Goal: Task Accomplishment & Management: Complete application form

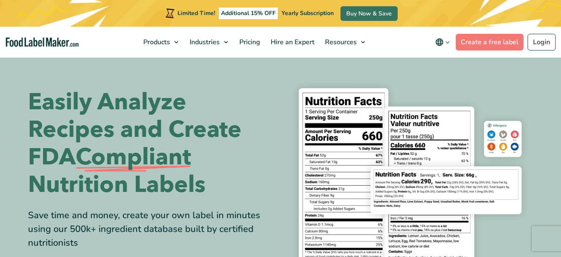
click at [518, 29] on nav "Products Food Nutrition Labelling Supplements Formulation & Labelling Industrie…" at bounding box center [280, 42] width 561 height 31
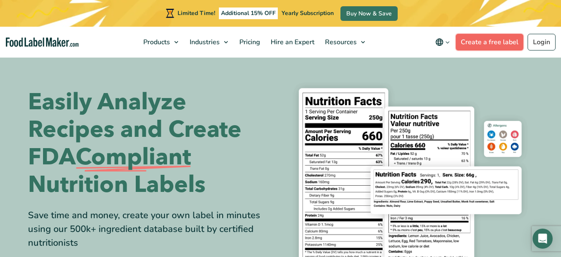
click at [506, 37] on link "Create a free label" at bounding box center [490, 42] width 68 height 17
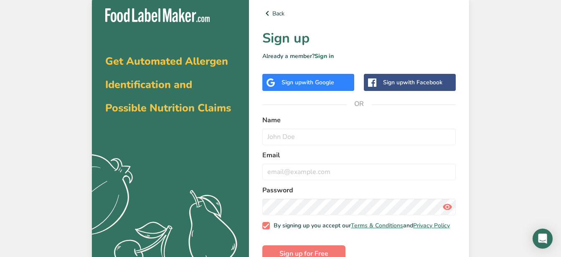
click at [326, 89] on div "Sign up with Google" at bounding box center [308, 82] width 92 height 17
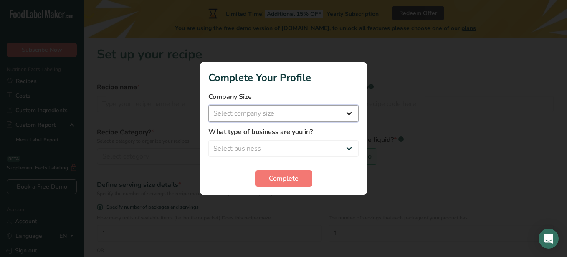
click at [293, 119] on select "Select company size Fewer than 10 Employees 10 to 50 Employees 51 to 500 Employ…" at bounding box center [284, 113] width 150 height 17
select select "1"
click at [209, 105] on select "Select company size Fewer than 10 Employees 10 to 50 Employees 51 to 500 Employ…" at bounding box center [284, 113] width 150 height 17
click at [282, 151] on select "Select business Packaged Food Manufacturer Restaurant & Cafe Bakery Meal Plans …" at bounding box center [284, 148] width 150 height 17
select select "1"
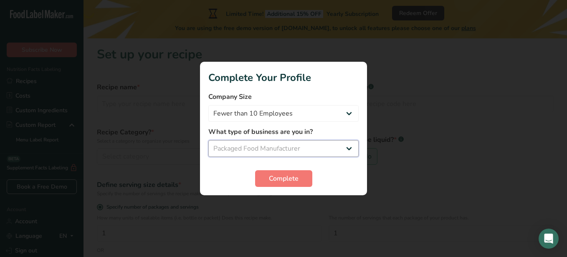
click at [209, 140] on select "Select business Packaged Food Manufacturer Restaurant & Cafe Bakery Meal Plans …" at bounding box center [284, 148] width 150 height 17
click at [269, 169] on form "Company Size Fewer than 10 Employees 10 to 50 Employees 51 to 500 Employees Ove…" at bounding box center [284, 139] width 150 height 95
click at [268, 177] on button "Complete" at bounding box center [283, 178] width 57 height 17
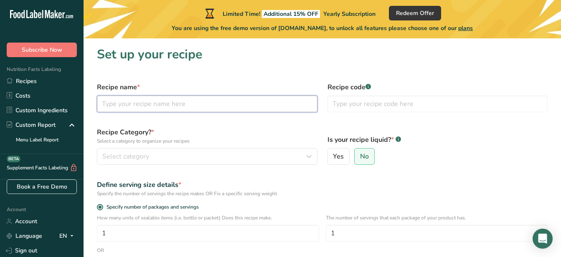
click at [205, 97] on input "text" at bounding box center [207, 104] width 221 height 17
type input "Smoked Jalapeno"
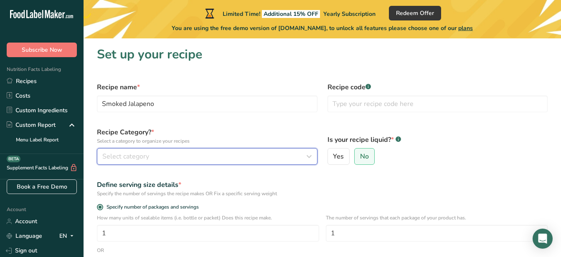
click at [237, 160] on div "Select category" at bounding box center [204, 157] width 205 height 10
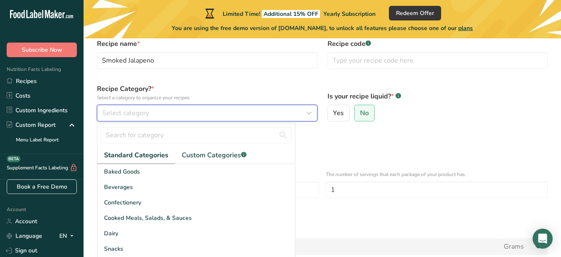
scroll to position [83, 0]
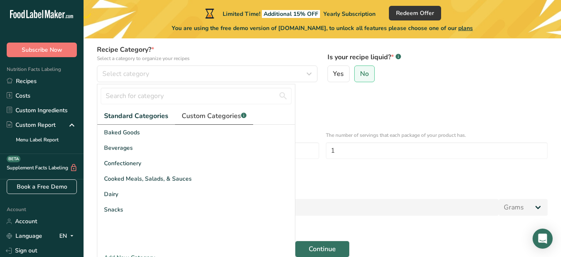
click at [203, 121] on link "Custom Categories .a-a{fill:#347362;}.b-a{fill:#fff;}" at bounding box center [214, 116] width 78 height 17
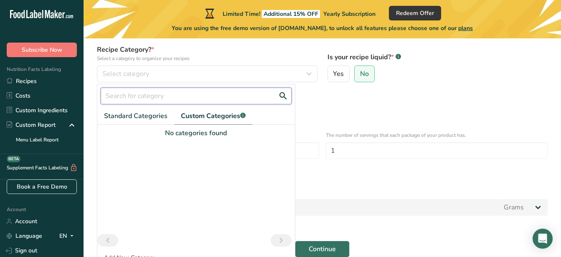
click at [151, 92] on input "text" at bounding box center [196, 96] width 191 height 17
click at [295, 241] on button "Continue" at bounding box center [322, 249] width 55 height 17
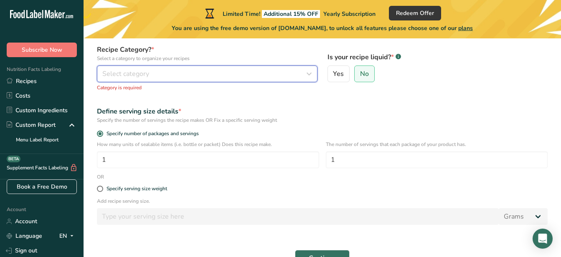
click at [170, 82] on button "Select category" at bounding box center [207, 74] width 221 height 17
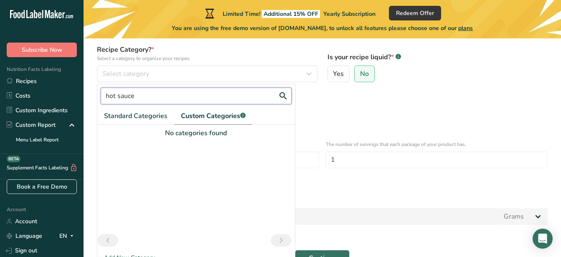
click at [171, 94] on input "hot sauce" at bounding box center [196, 96] width 191 height 17
click at [154, 113] on span "Standard Categories" at bounding box center [136, 116] width 64 height 10
click at [108, 97] on input "hot sauce" at bounding box center [196, 96] width 191 height 17
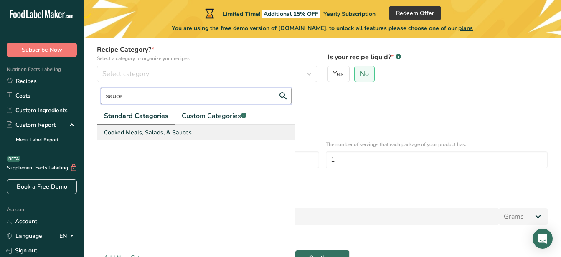
type input "sauce"
click at [118, 136] on span "Cooked Meals, Salads, & Sauces" at bounding box center [148, 132] width 88 height 9
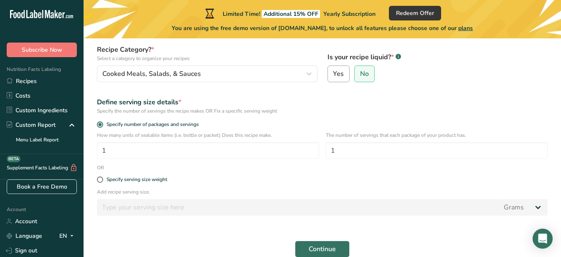
click at [335, 69] on label "Yes" at bounding box center [339, 74] width 23 height 17
click at [333, 71] on input "Yes" at bounding box center [330, 73] width 5 height 5
radio input "true"
radio input "false"
select select "22"
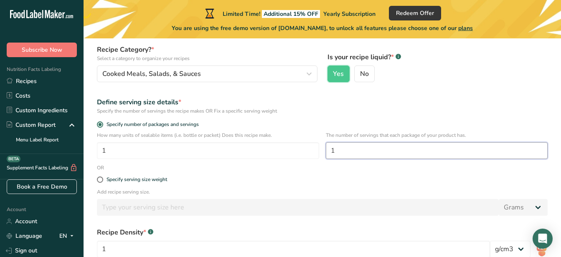
click at [356, 147] on input "1" at bounding box center [437, 150] width 222 height 17
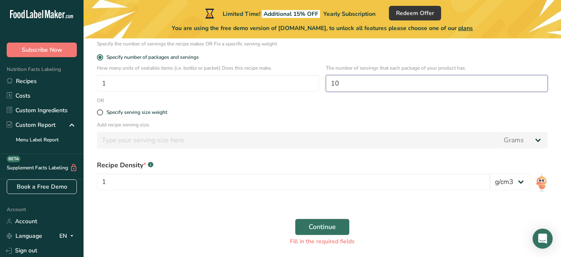
scroll to position [156, 0]
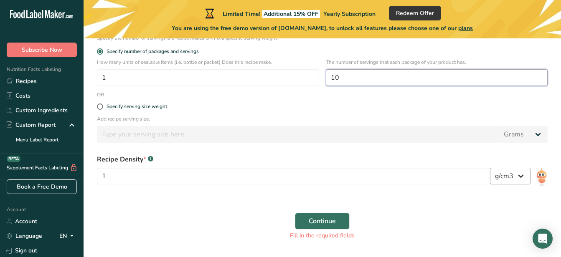
type input "10"
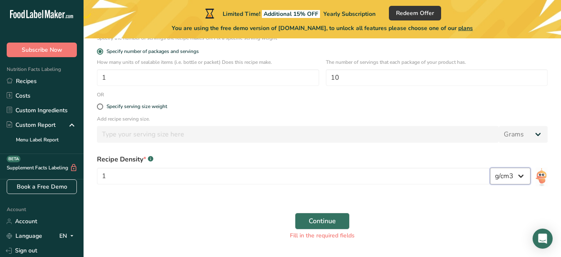
click at [506, 178] on select "lb/ft3 g/cm3" at bounding box center [510, 176] width 41 height 17
select select "23"
click at [490, 168] on select "lb/ft3 g/cm3" at bounding box center [510, 176] width 41 height 17
click at [330, 221] on span "Continue" at bounding box center [322, 221] width 27 height 10
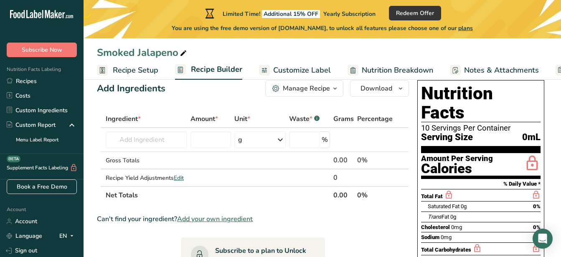
scroll to position [26, 0]
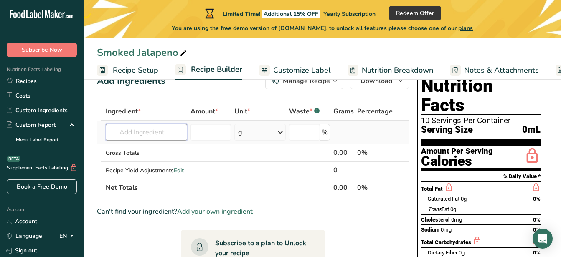
click at [165, 134] on input "text" at bounding box center [146, 132] width 81 height 17
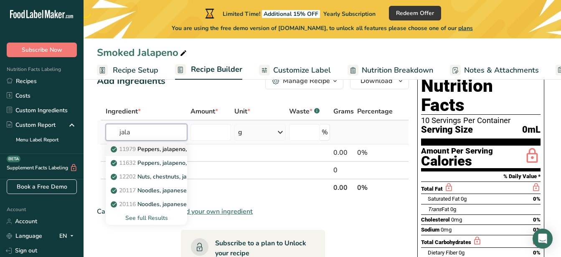
type input "jala"
click at [155, 154] on link "11979 Peppers, jalapeno, raw" at bounding box center [146, 149] width 81 height 14
type input "Peppers, jalapeno, raw"
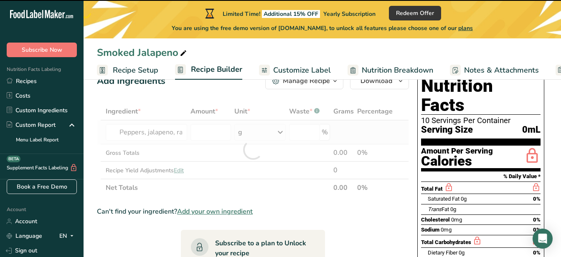
type input "0"
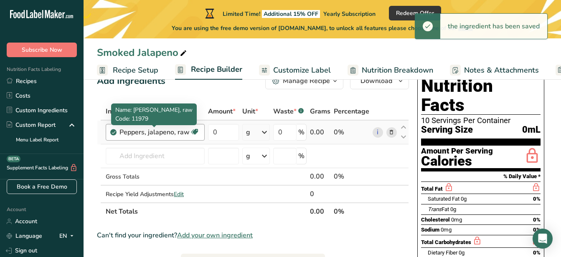
click at [176, 133] on div "Peppers, jalapeno, raw" at bounding box center [155, 132] width 70 height 10
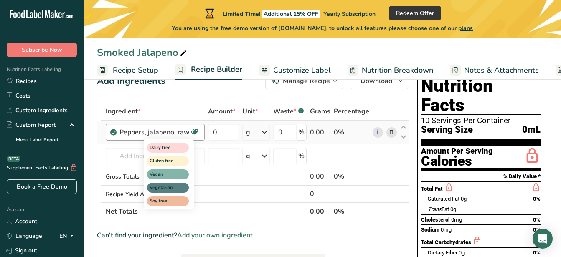
click at [195, 129] on icon at bounding box center [195, 132] width 8 height 13
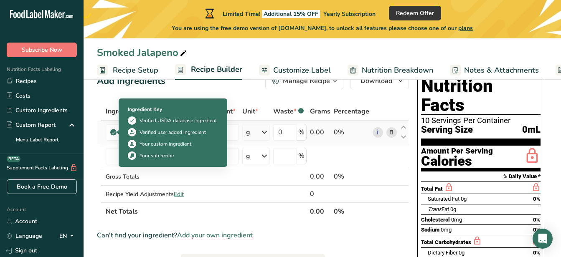
click at [116, 135] on icon at bounding box center [113, 133] width 5 height 8
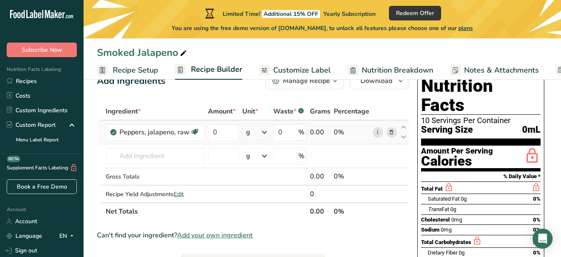
click at [112, 134] on icon at bounding box center [113, 133] width 5 height 8
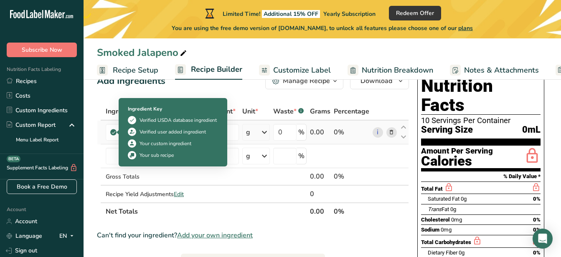
click at [111, 132] on icon at bounding box center [113, 133] width 5 height 8
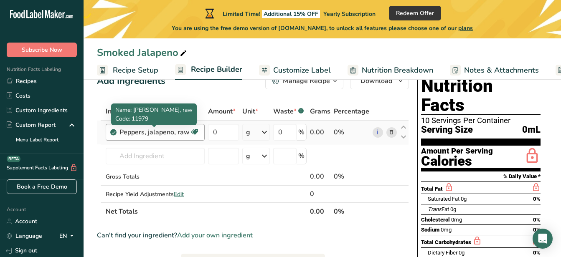
click at [182, 135] on div "Peppers, jalapeno, raw" at bounding box center [155, 132] width 70 height 10
drag, startPoint x: 182, startPoint y: 135, endPoint x: 160, endPoint y: 130, distance: 23.1
click at [160, 130] on div "Peppers, jalapeno, raw" at bounding box center [155, 132] width 70 height 10
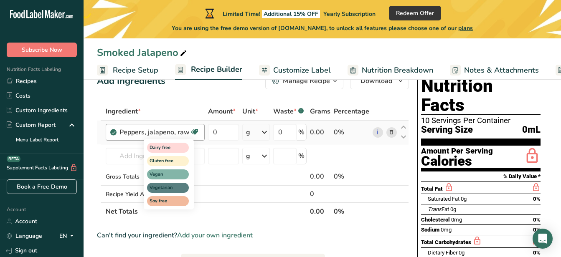
click at [195, 130] on icon at bounding box center [195, 132] width 8 height 13
click at [195, 132] on icon at bounding box center [195, 132] width 8 height 13
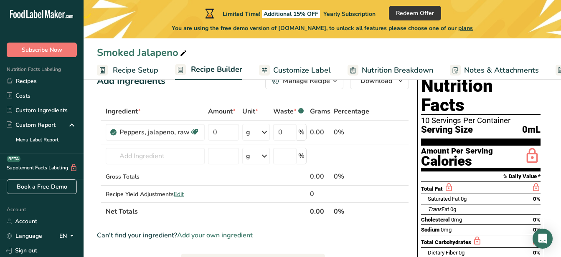
click at [193, 114] on div "Ingredient *" at bounding box center [155, 112] width 99 height 10
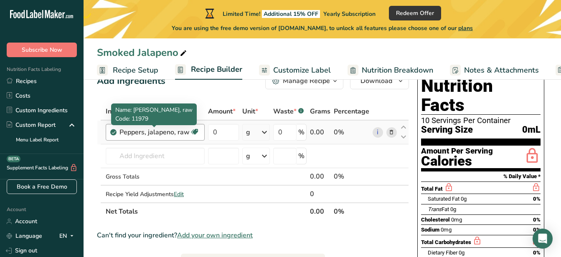
click at [179, 135] on div "Peppers, jalapeno, raw" at bounding box center [155, 132] width 70 height 10
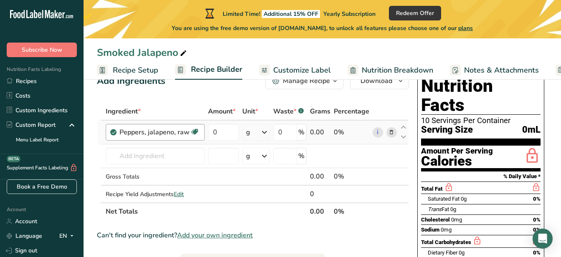
click at [179, 135] on div "Peppers, jalapeno, raw" at bounding box center [155, 132] width 70 height 10
click at [380, 132] on link "i" at bounding box center [378, 132] width 10 height 10
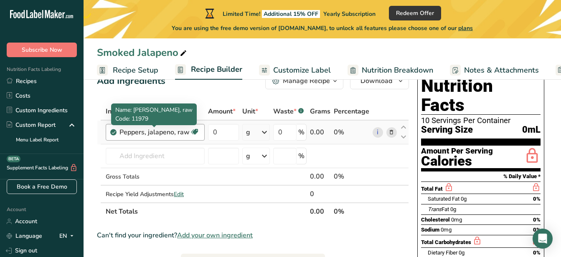
click at [184, 131] on div "Peppers, jalapeno, raw" at bounding box center [155, 132] width 70 height 10
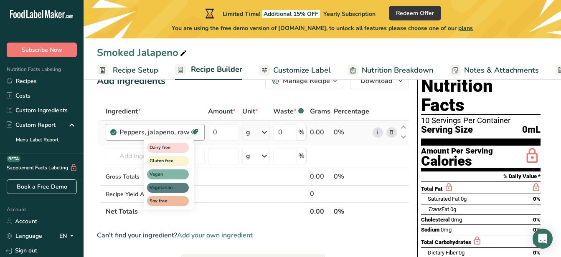
click at [192, 130] on icon at bounding box center [195, 132] width 8 height 13
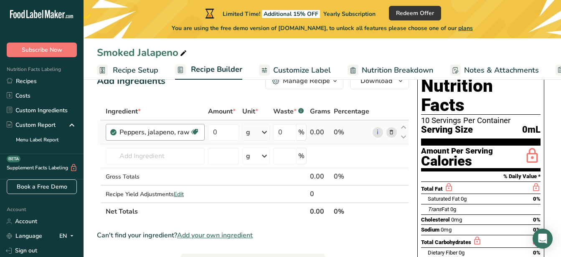
click at [198, 126] on div "Peppers, jalapeno, raw Dairy free Gluten free Vegan Vegetarian Soy free" at bounding box center [155, 132] width 99 height 17
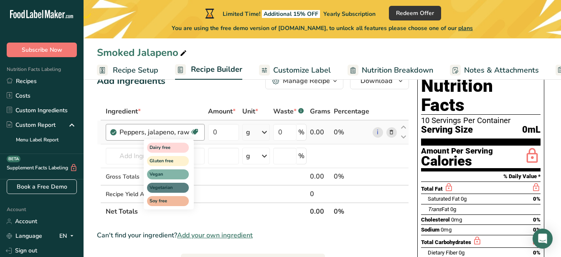
click at [190, 137] on span at bounding box center [195, 132] width 10 height 10
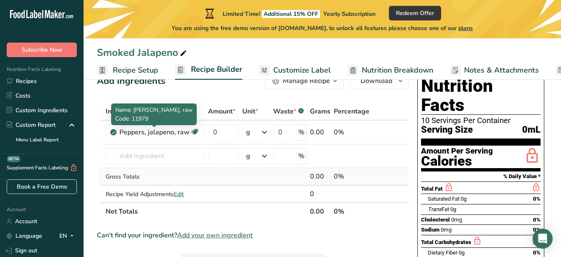
drag, startPoint x: 188, startPoint y: 134, endPoint x: 125, endPoint y: 173, distance: 73.7
click at [125, 173] on div "Gross Totals" at bounding box center [155, 177] width 99 height 9
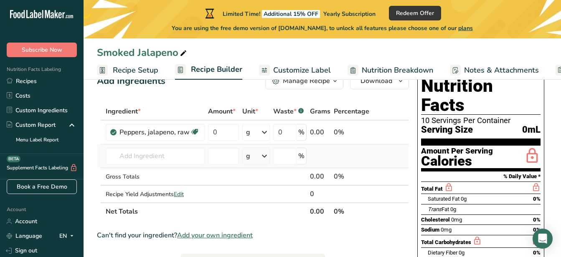
click at [257, 151] on div "g" at bounding box center [256, 156] width 28 height 17
click at [268, 220] on div "See more" at bounding box center [282, 222] width 70 height 9
click at [274, 249] on div "oz" at bounding box center [282, 248] width 70 height 12
click at [157, 151] on input "text" at bounding box center [155, 156] width 99 height 17
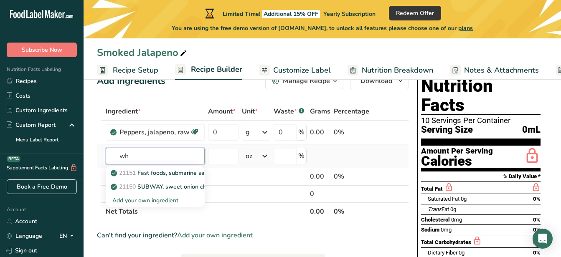
type input "w"
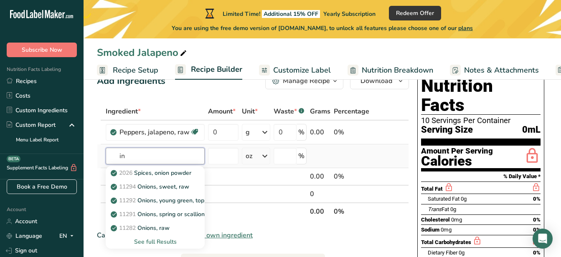
type input "i"
type input "onion"
click at [158, 241] on div "See full Results" at bounding box center [155, 242] width 86 height 9
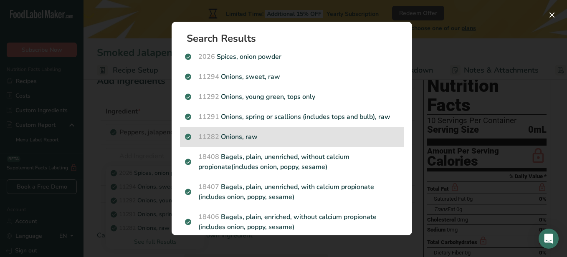
click at [226, 136] on p "11282 Onions, raw" at bounding box center [292, 137] width 214 height 10
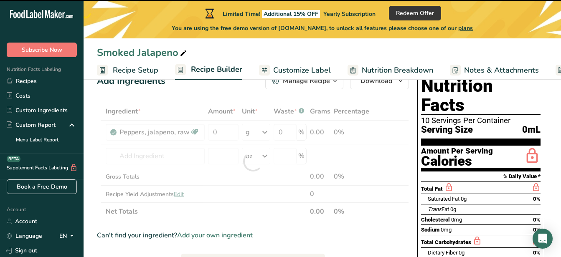
type input "0"
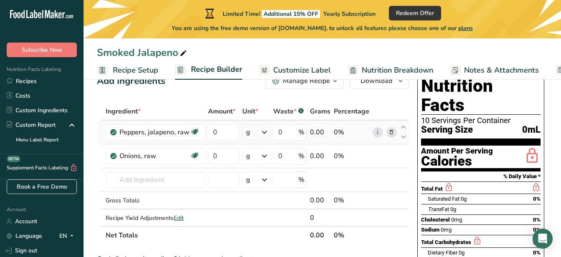
click at [243, 128] on div "g" at bounding box center [256, 132] width 28 height 17
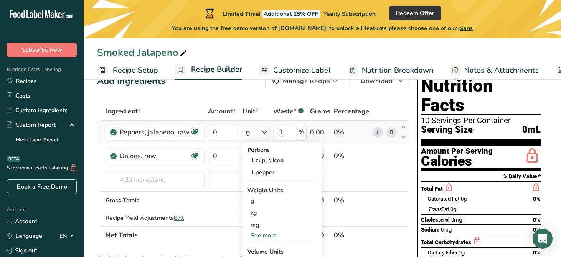
click at [262, 234] on div "See more" at bounding box center [282, 235] width 70 height 9
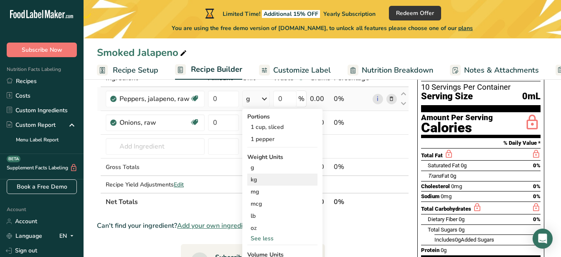
scroll to position [76, 0]
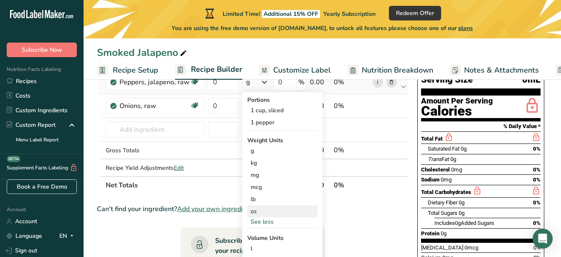
click at [305, 208] on div "oz" at bounding box center [282, 212] width 70 height 12
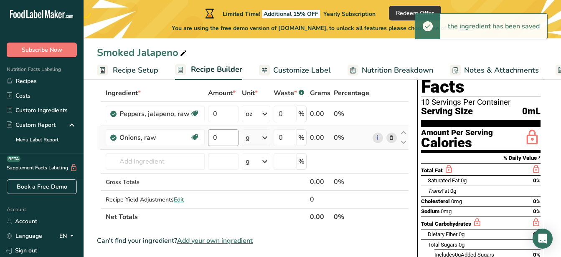
scroll to position [26, 0]
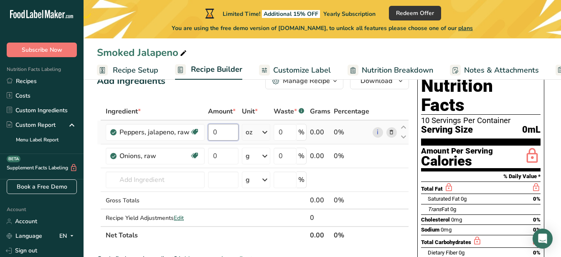
click at [220, 134] on input "0" at bounding box center [223, 132] width 31 height 17
type input "18"
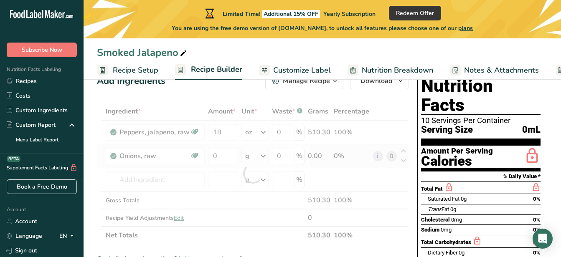
click at [257, 157] on div "Ingredient * Amount * Unit * Waste * .a-a{fill:#347362;}.b-a{fill:#fff;} Grams …" at bounding box center [253, 174] width 312 height 142
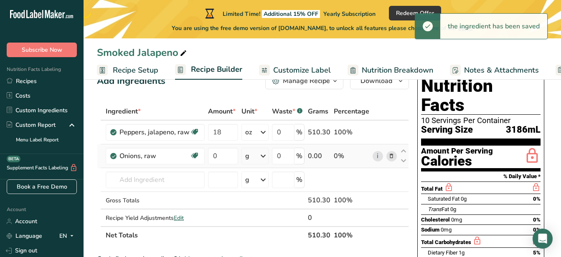
click at [257, 157] on div "g" at bounding box center [255, 156] width 27 height 17
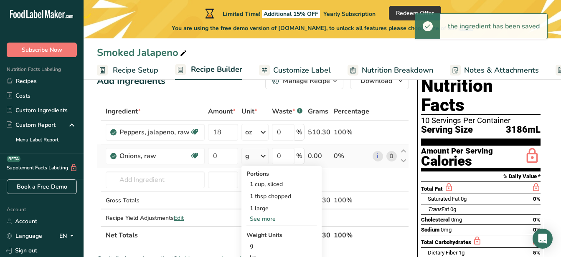
click at [257, 157] on div "g" at bounding box center [255, 156] width 27 height 17
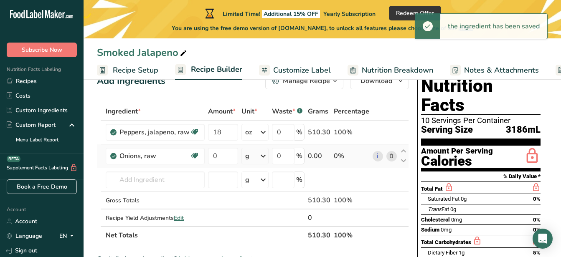
click at [257, 157] on div "g" at bounding box center [255, 156] width 27 height 17
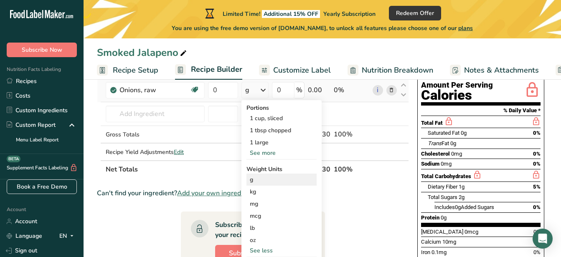
scroll to position [93, 0]
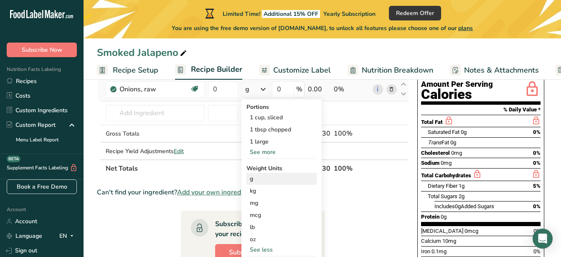
click at [270, 241] on div "oz" at bounding box center [282, 240] width 70 height 12
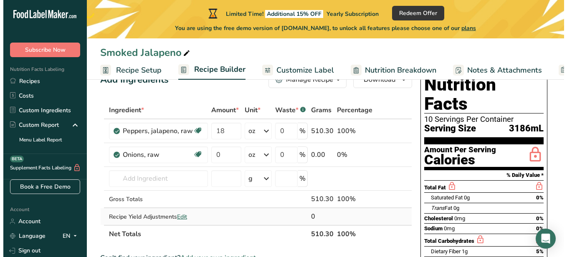
scroll to position [26, 0]
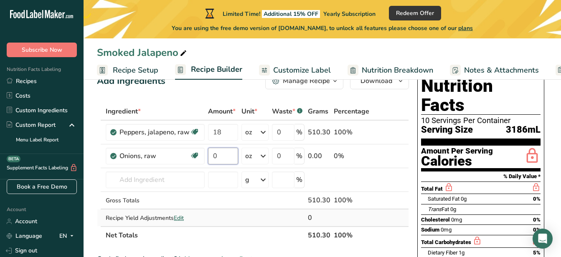
click at [211, 156] on input "0" at bounding box center [223, 156] width 30 height 17
type input "10"
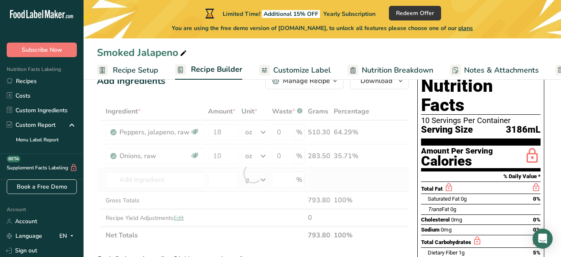
click at [206, 181] on div "Ingredient * Amount * Unit * Waste * .a-a{fill:#347362;}.b-a{fill:#fff;} Grams …" at bounding box center [253, 174] width 312 height 142
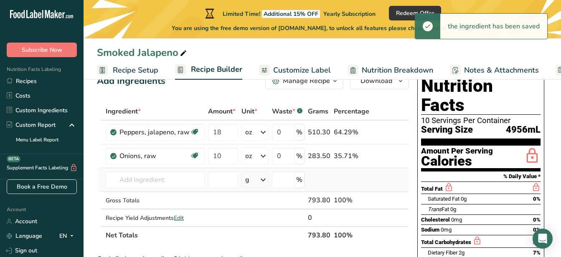
click at [206, 181] on td at bounding box center [222, 180] width 33 height 24
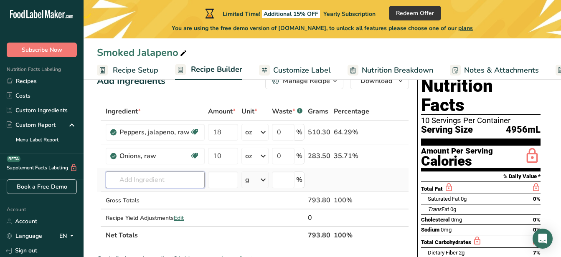
click at [168, 181] on input "text" at bounding box center [155, 180] width 99 height 17
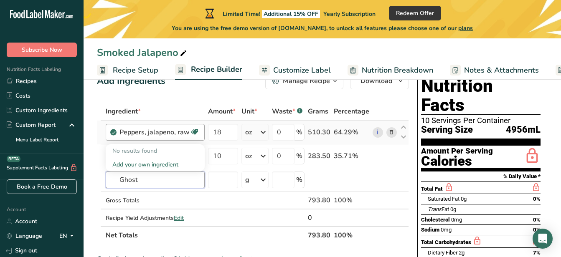
type input "Ghost"
click at [163, 138] on div "Peppers, jalapeno, raw Dairy free Gluten free Vegan Vegetarian Soy free" at bounding box center [155, 132] width 99 height 17
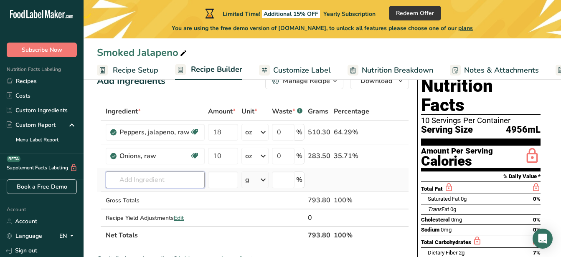
click at [158, 185] on input "text" at bounding box center [155, 180] width 99 height 17
type input "ghost pepers"
click at [223, 181] on input "number" at bounding box center [223, 180] width 30 height 17
click at [143, 179] on input "text" at bounding box center [155, 180] width 99 height 17
type input "J"
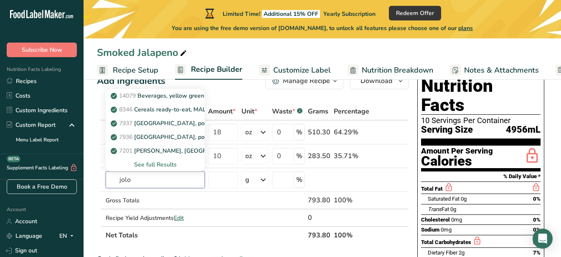
type input "jolo"
click at [214, 200] on td at bounding box center [222, 201] width 33 height 18
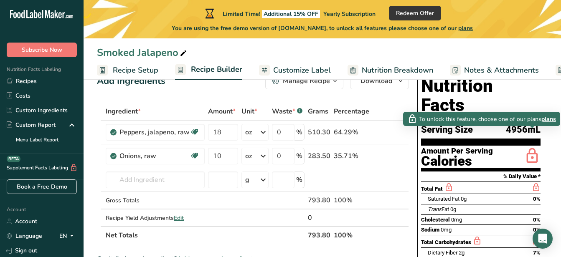
click at [547, 119] on span "plans" at bounding box center [549, 119] width 15 height 9
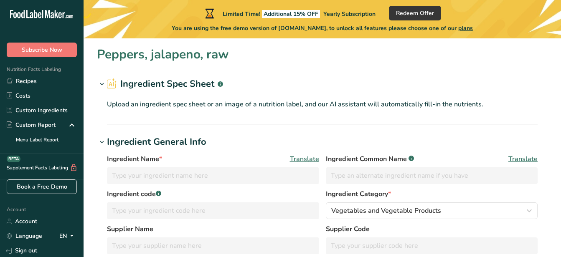
type input "Peppers, jalapeno, raw"
type input "Jalapeno"
